Goal: Information Seeking & Learning: Check status

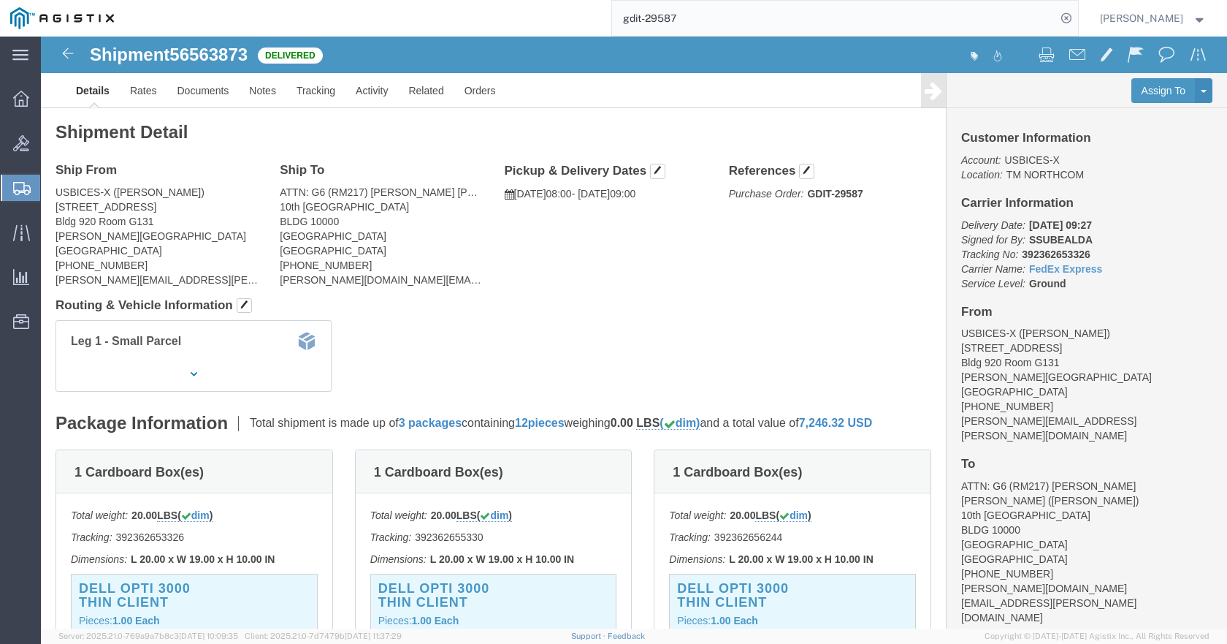
click at [905, 10] on input "gdit-29587" at bounding box center [834, 18] width 444 height 35
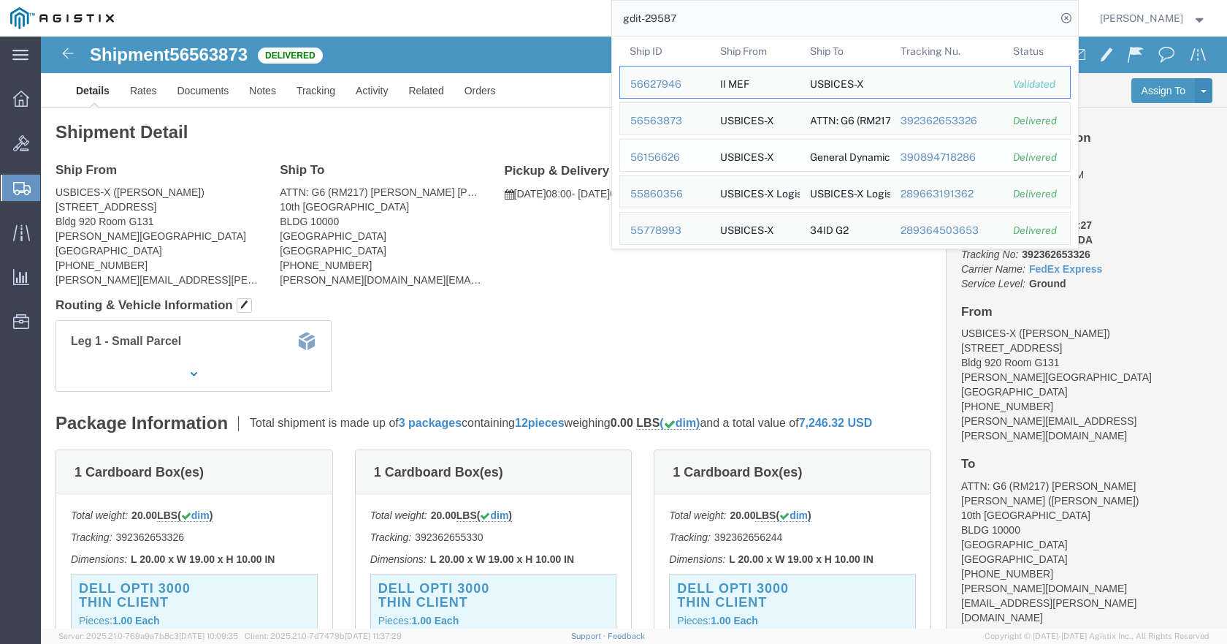
click at [691, 153] on div "56156626" at bounding box center [665, 157] width 69 height 15
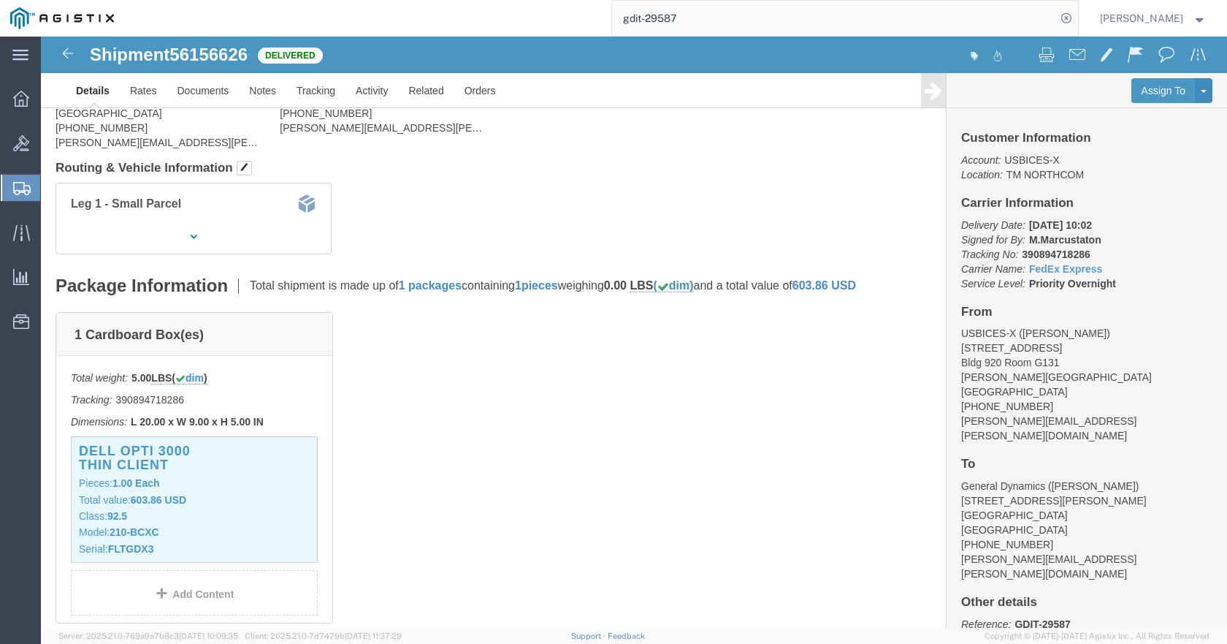
scroll to position [146, 0]
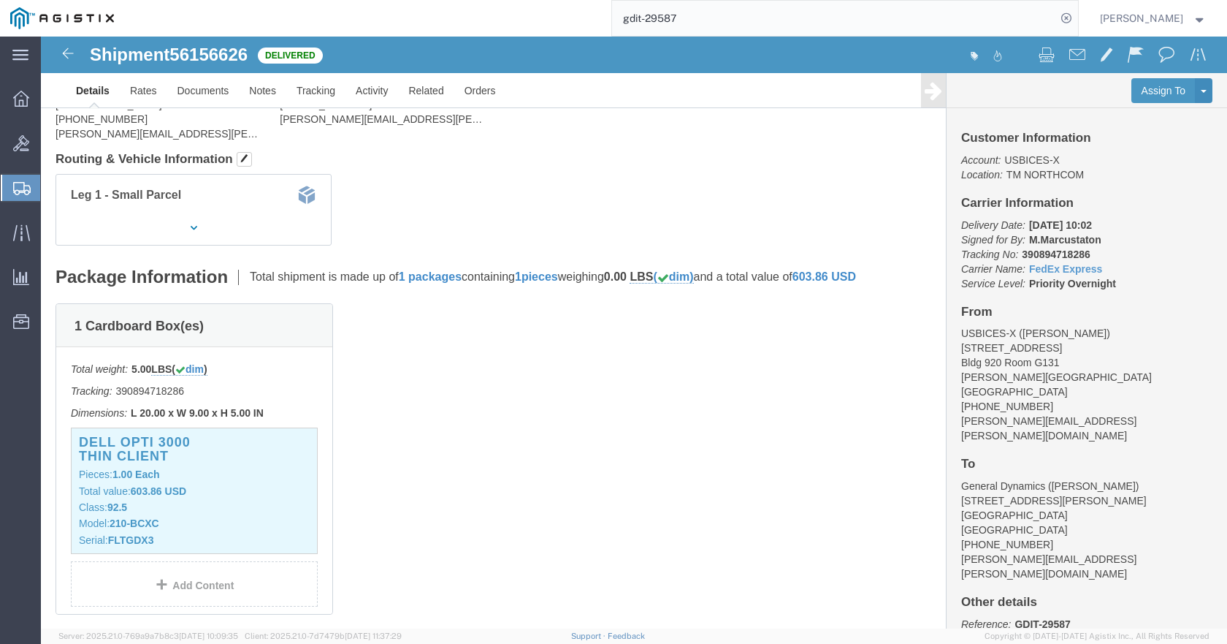
click at [720, 20] on input "gdit-29587" at bounding box center [834, 18] width 444 height 35
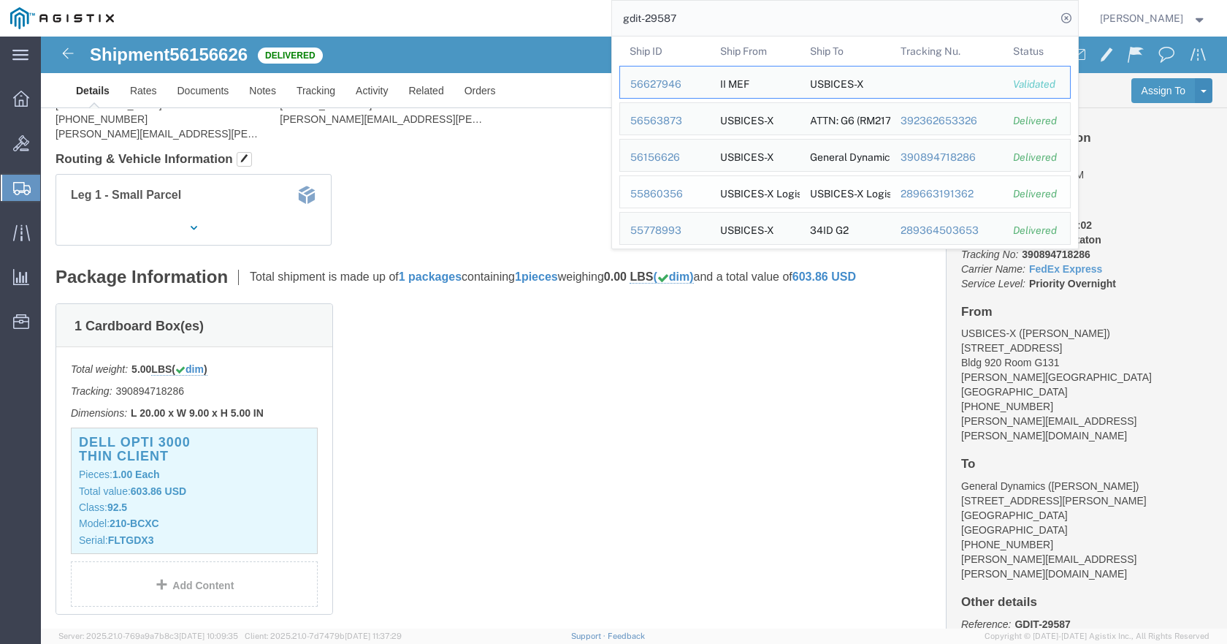
click at [700, 190] on div "55860356" at bounding box center [665, 193] width 69 height 15
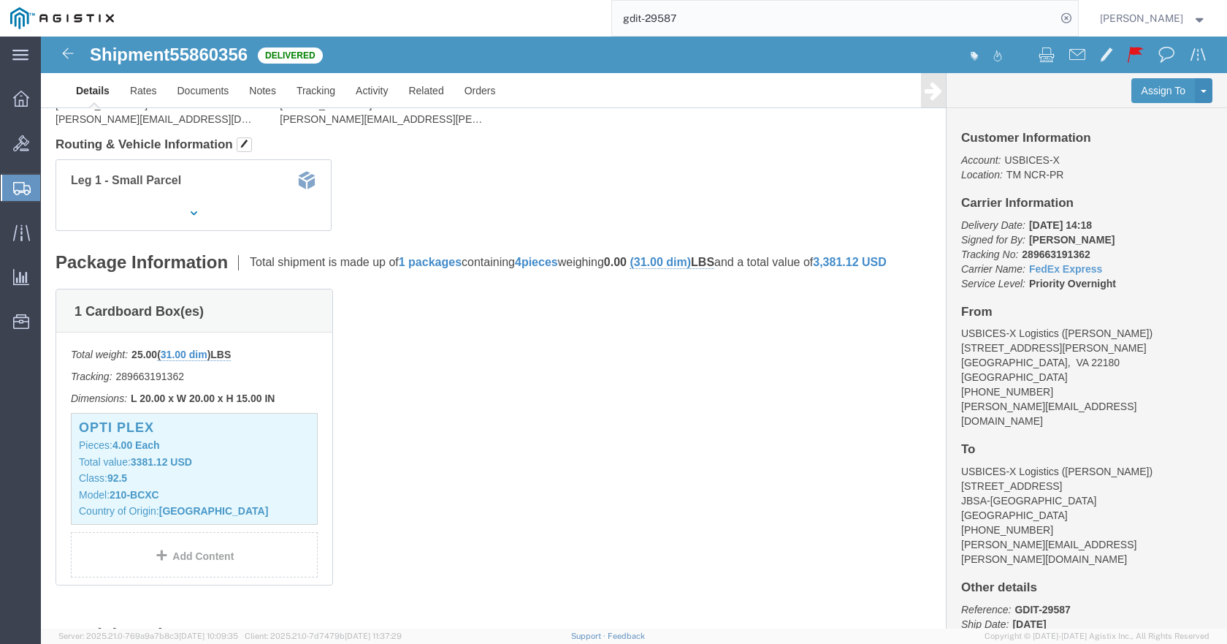
click at [817, 28] on input "gdit-29587" at bounding box center [834, 18] width 444 height 35
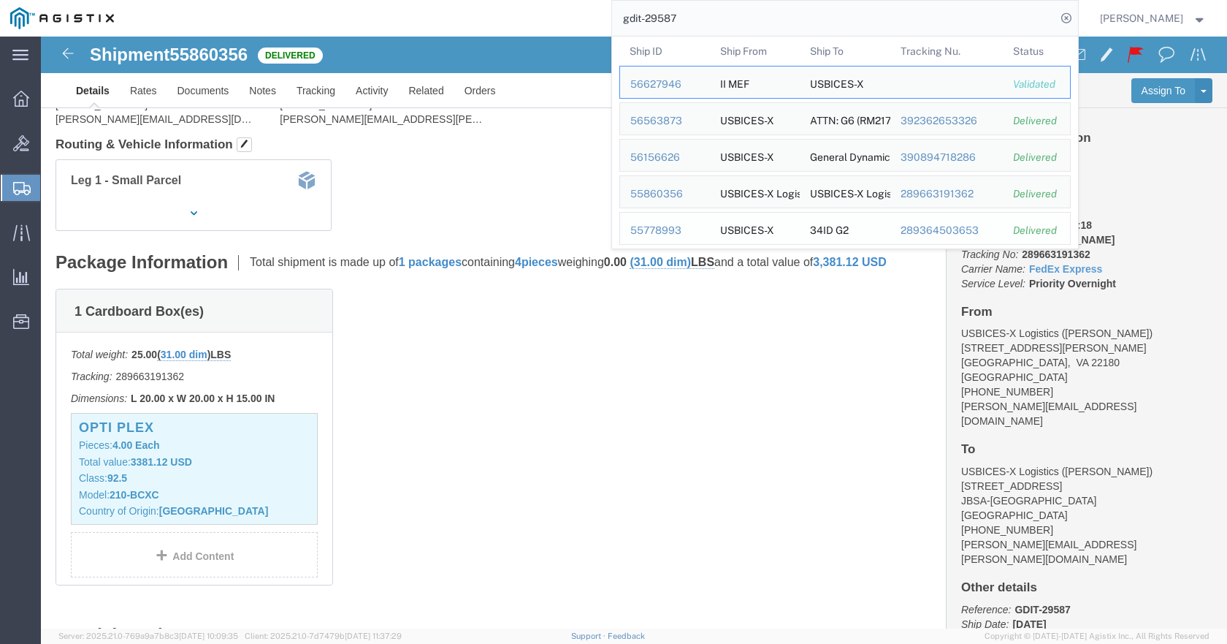
click at [693, 230] on div "55778993" at bounding box center [665, 230] width 69 height 15
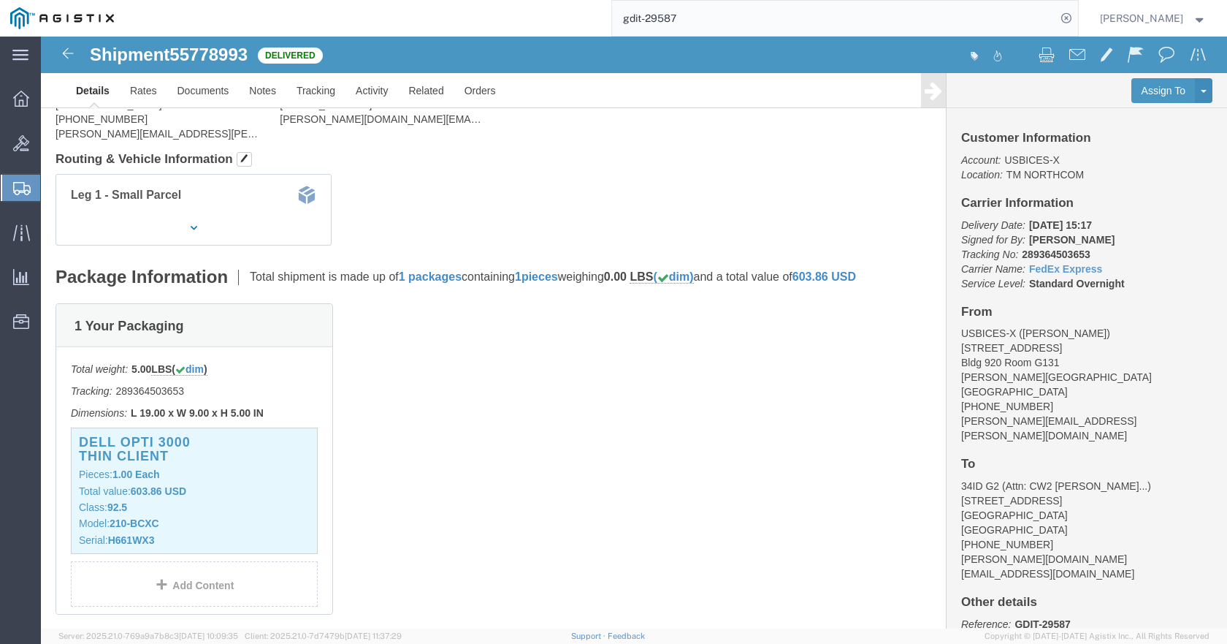
click at [953, 16] on input "gdit-29587" at bounding box center [834, 18] width 444 height 35
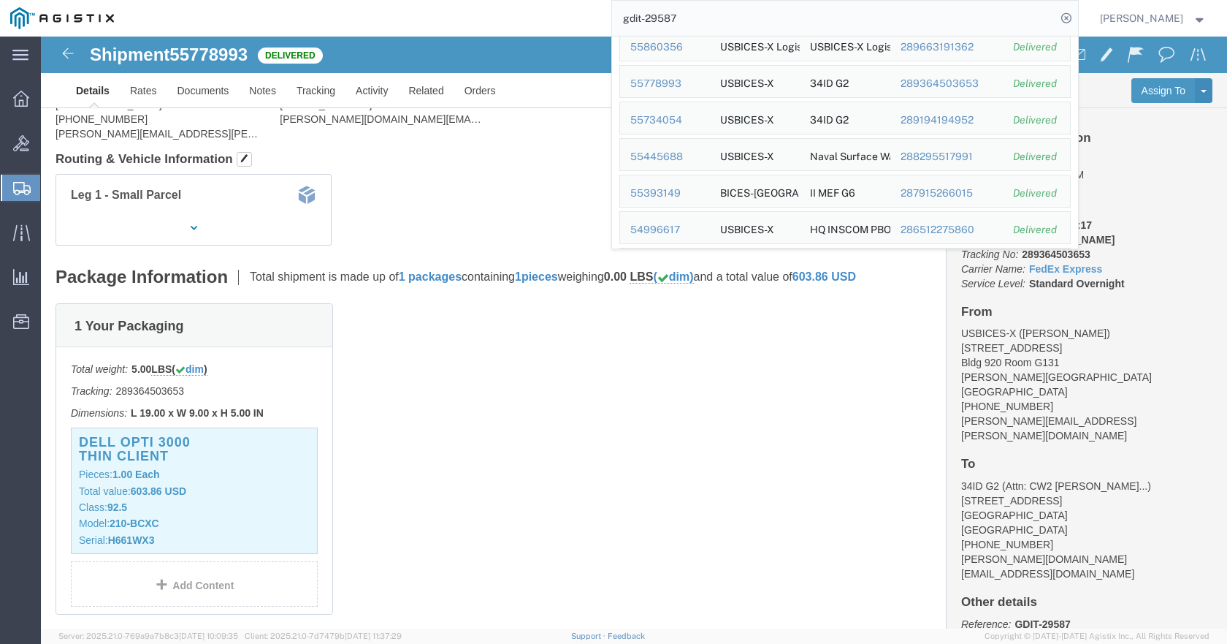
scroll to position [175, 0]
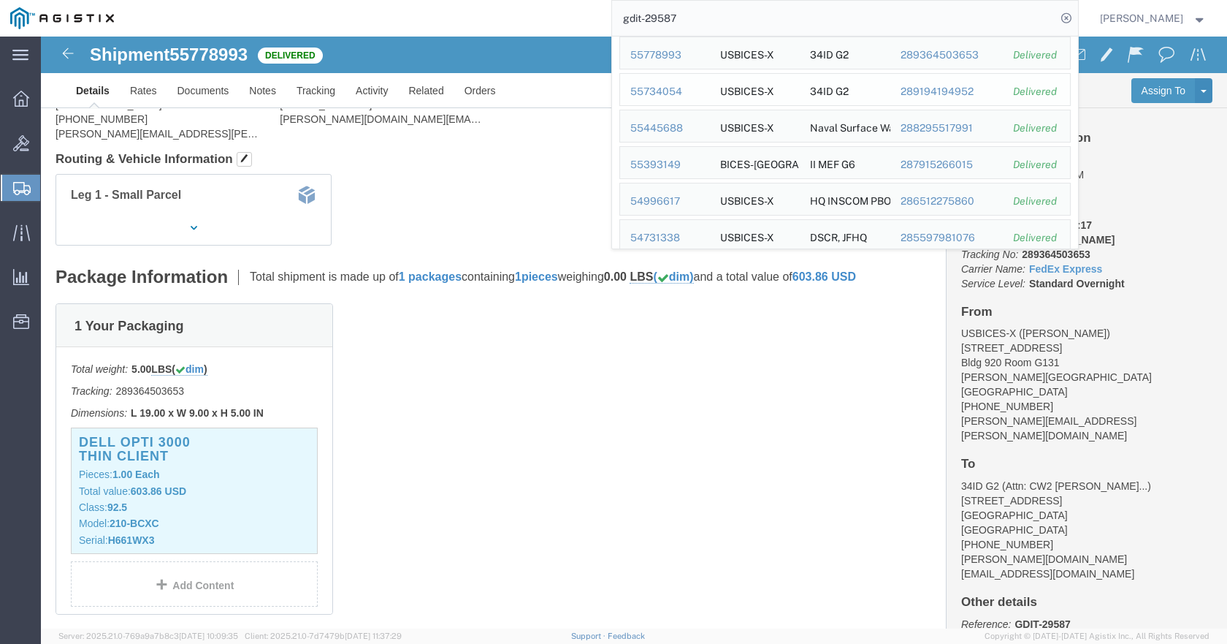
click at [695, 91] on div "55734054" at bounding box center [665, 91] width 69 height 15
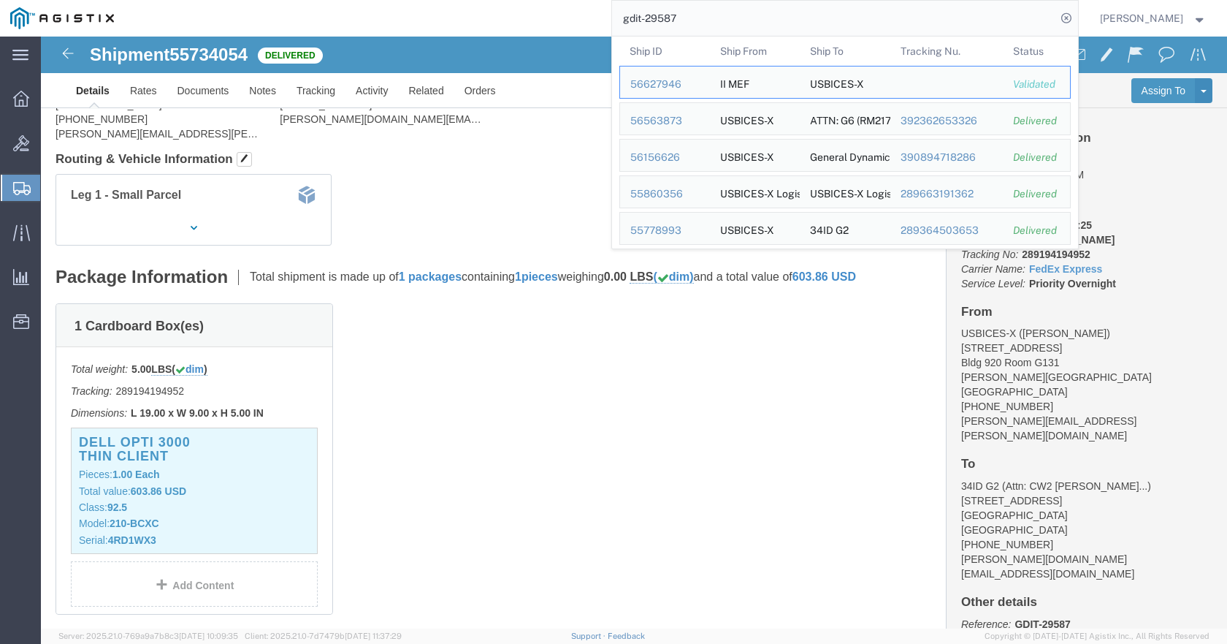
click at [1034, 24] on input "gdit-29587" at bounding box center [834, 18] width 444 height 35
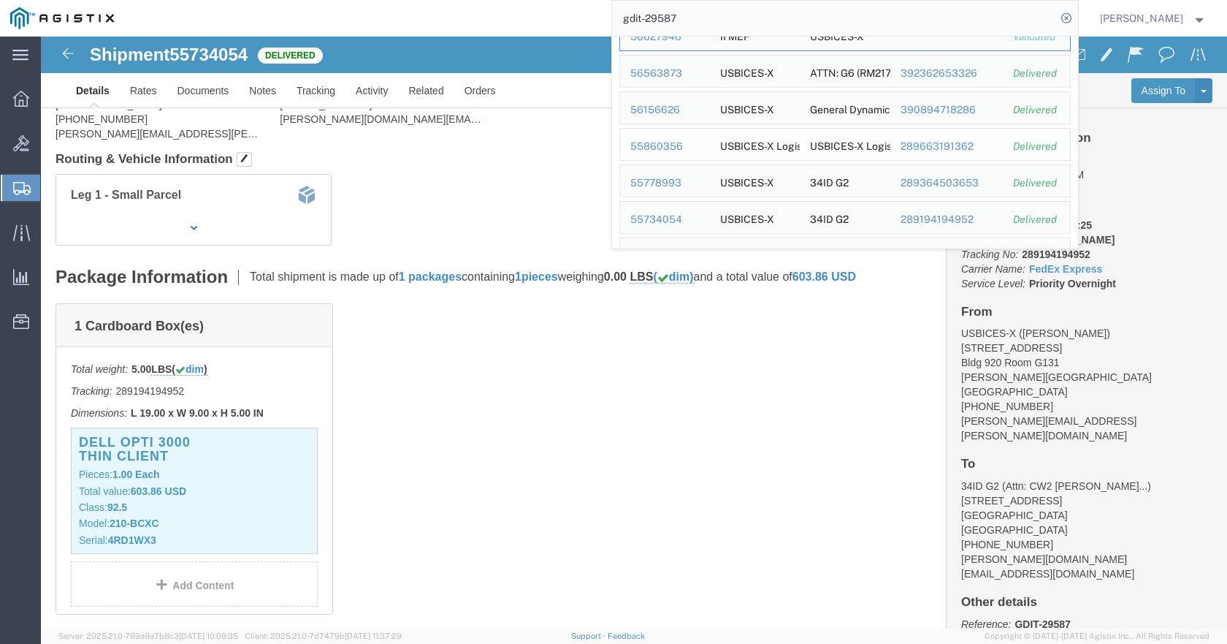
scroll to position [73, 0]
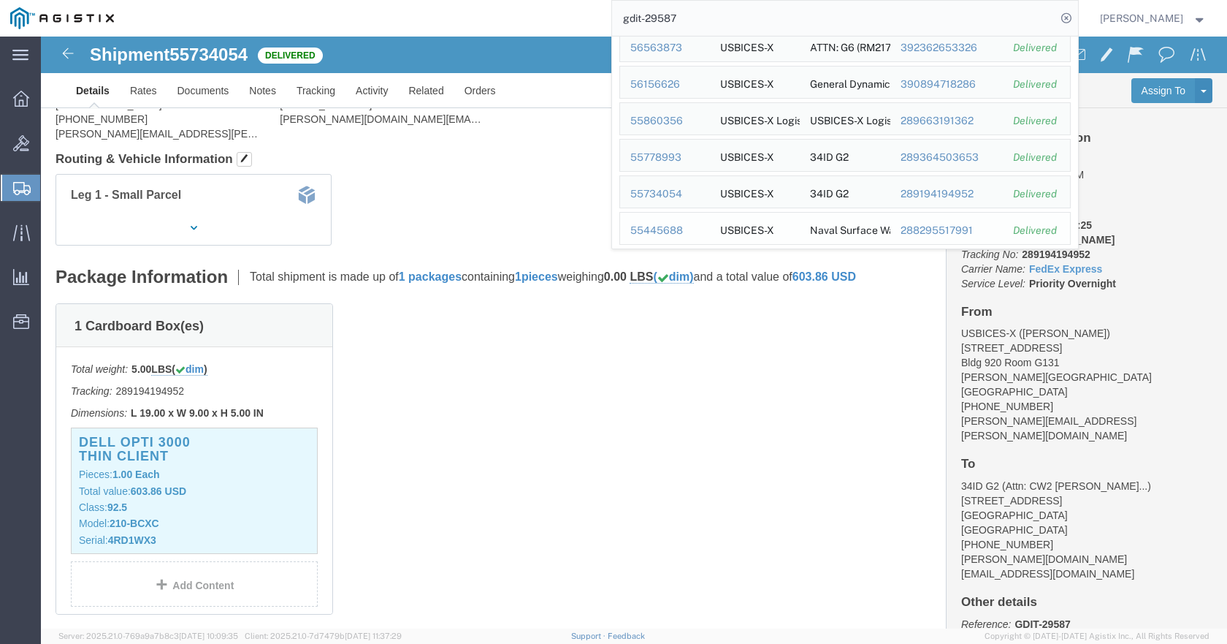
click at [700, 229] on div "55445688" at bounding box center [665, 230] width 69 height 15
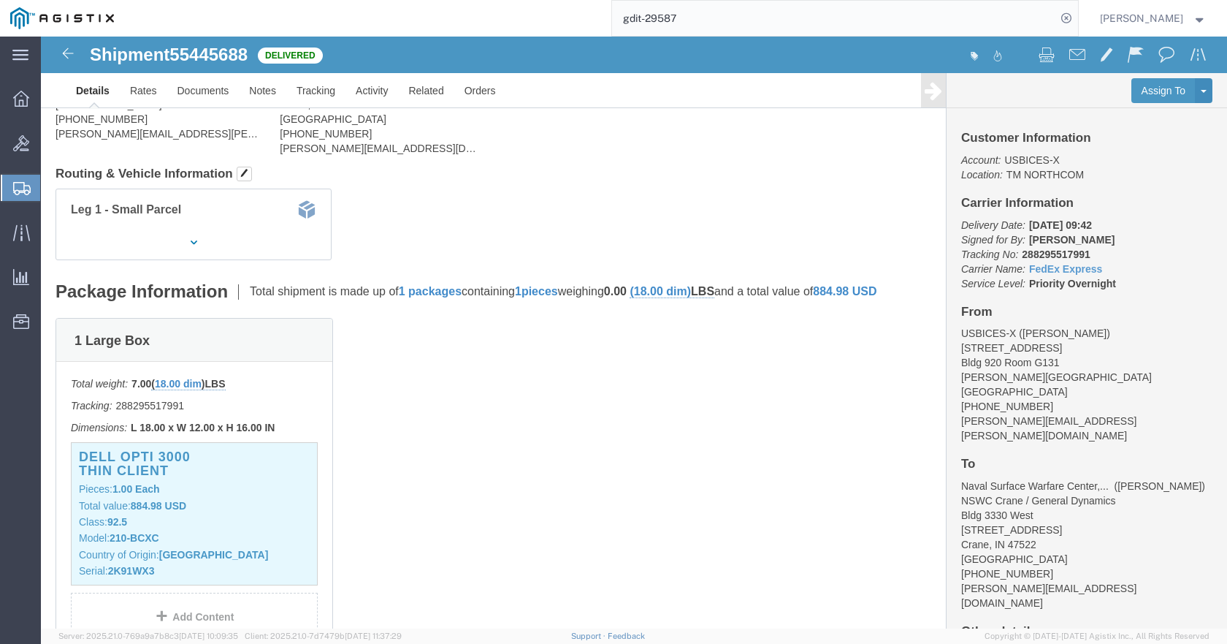
click at [951, 15] on input "gdit-29587" at bounding box center [834, 18] width 444 height 35
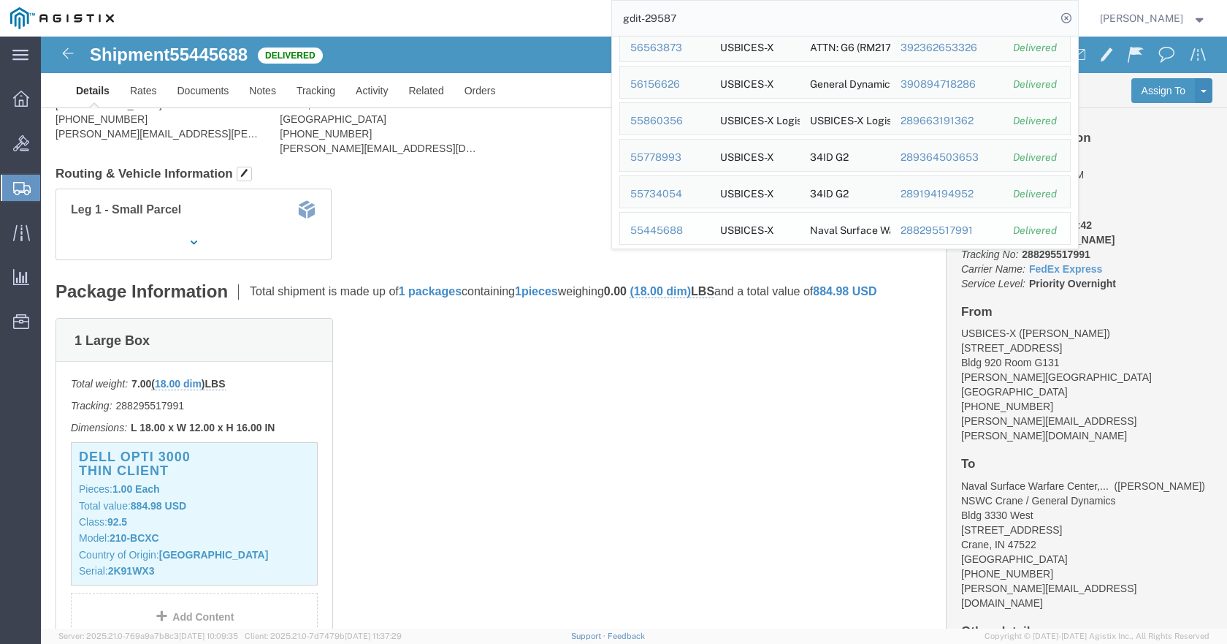
scroll to position [146, 0]
click at [698, 192] on div "55393149" at bounding box center [665, 193] width 69 height 15
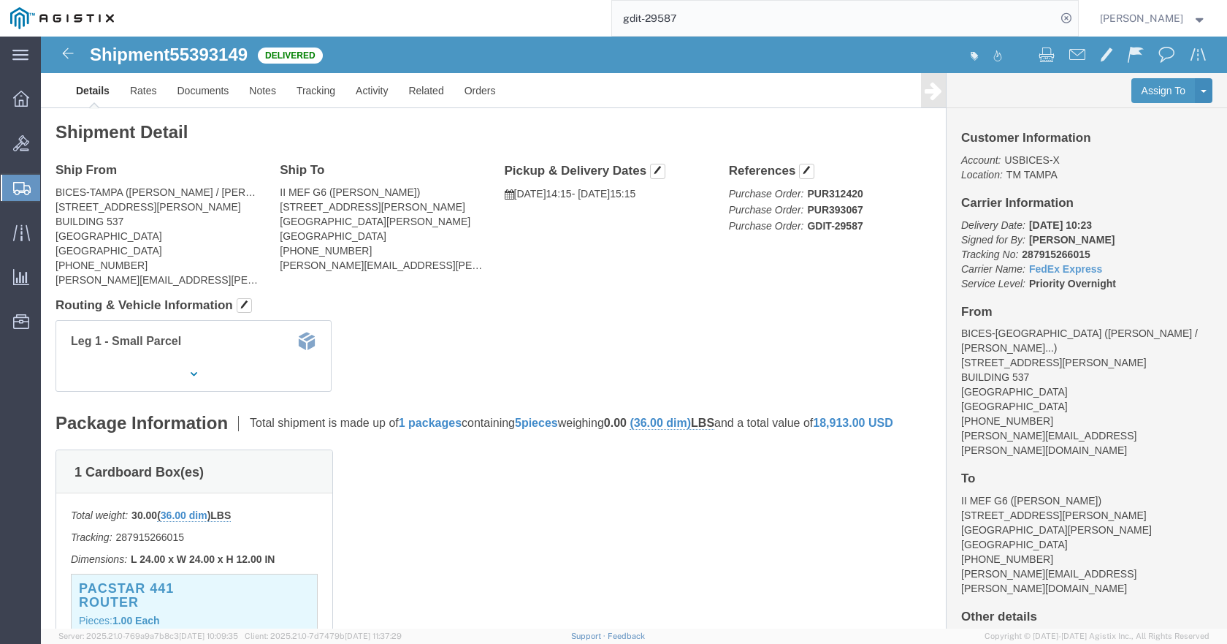
click at [1029, 18] on input "gdit-29587" at bounding box center [834, 18] width 444 height 35
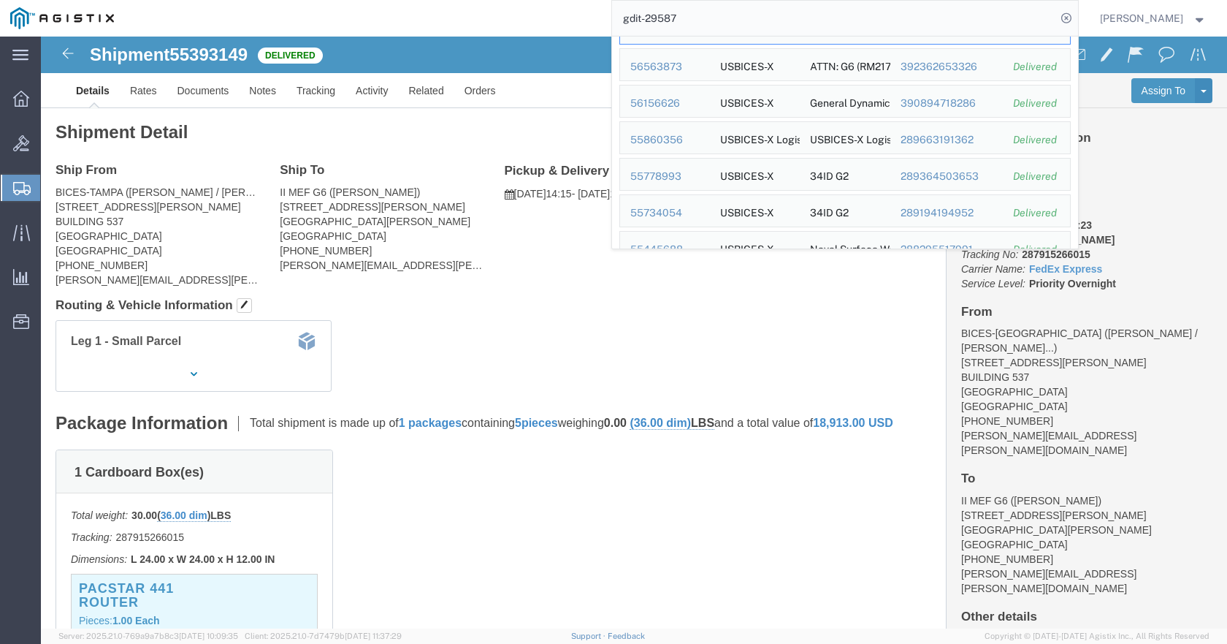
scroll to position [146, 0]
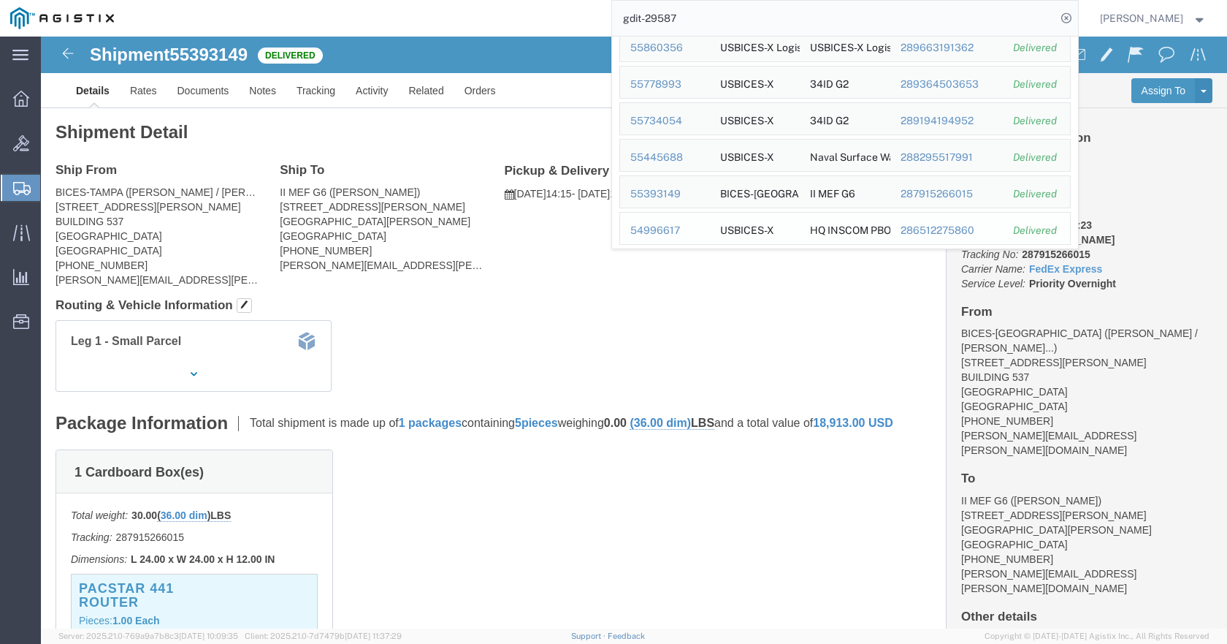
click at [696, 229] on div "54996617" at bounding box center [665, 230] width 69 height 15
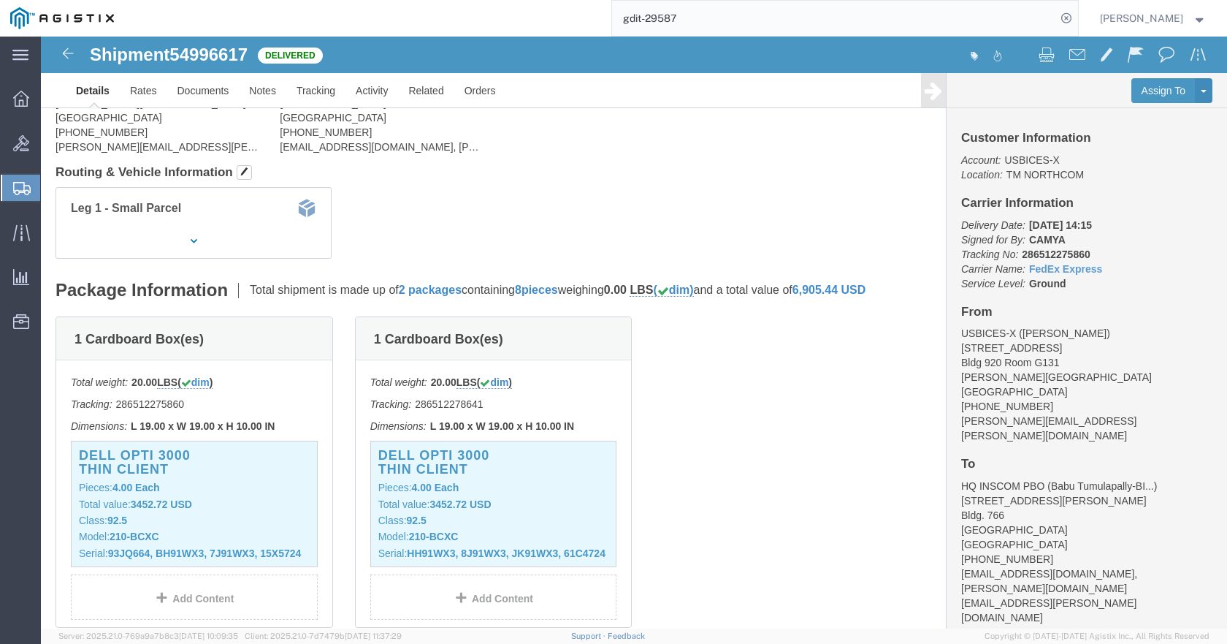
scroll to position [146, 0]
